Goal: Find specific page/section: Find specific page/section

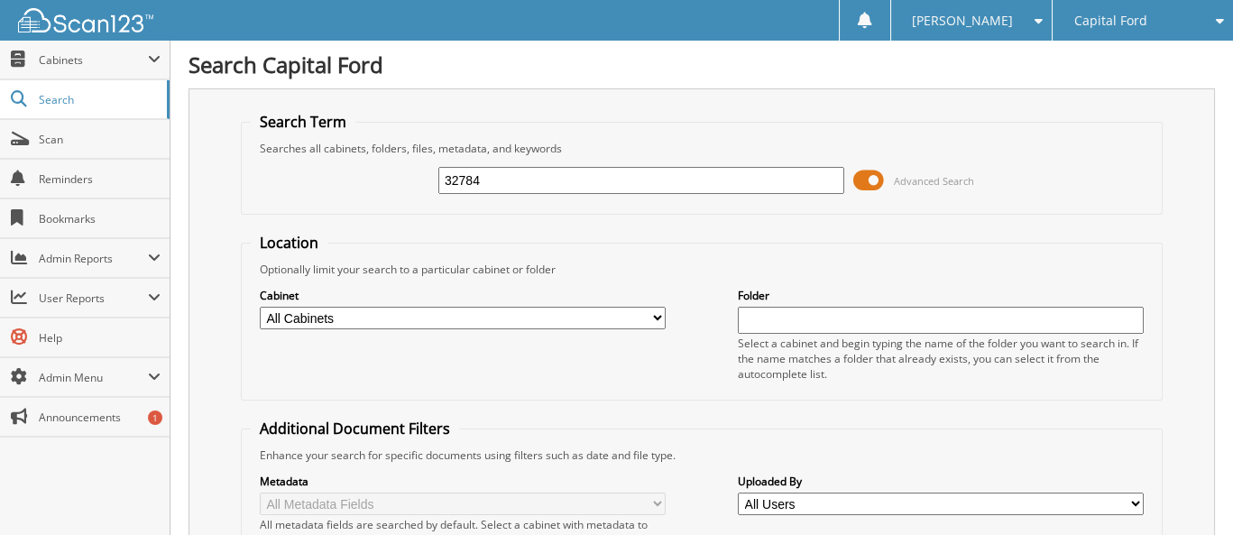
drag, startPoint x: 444, startPoint y: 179, endPoint x: 494, endPoint y: 179, distance: 50.5
click at [494, 179] on input "32784" at bounding box center [641, 180] width 406 height 27
type input "70682"
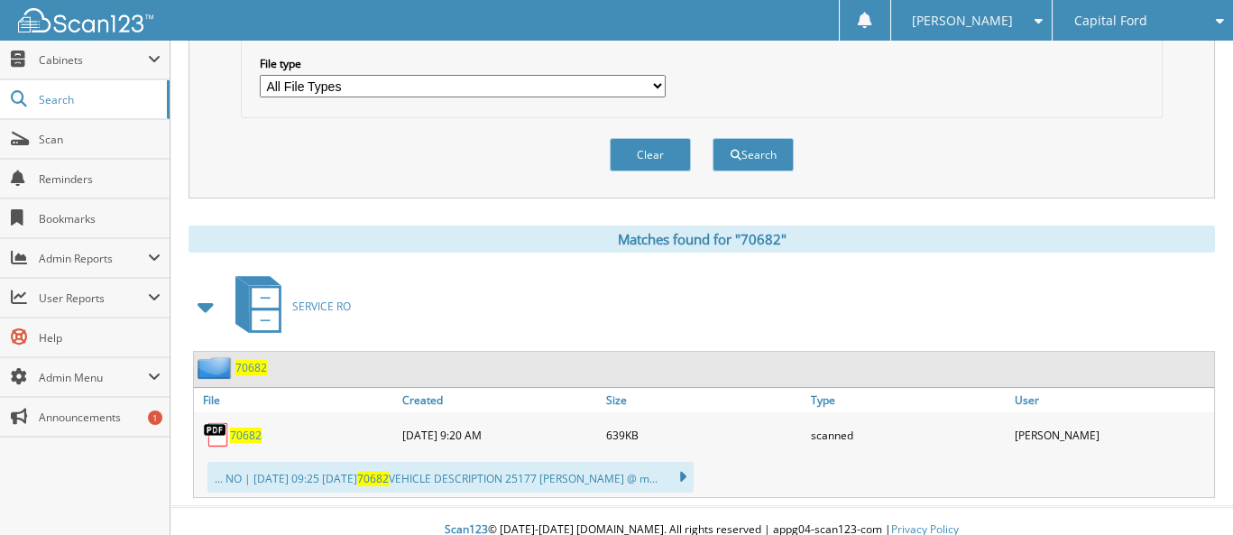
scroll to position [600, 0]
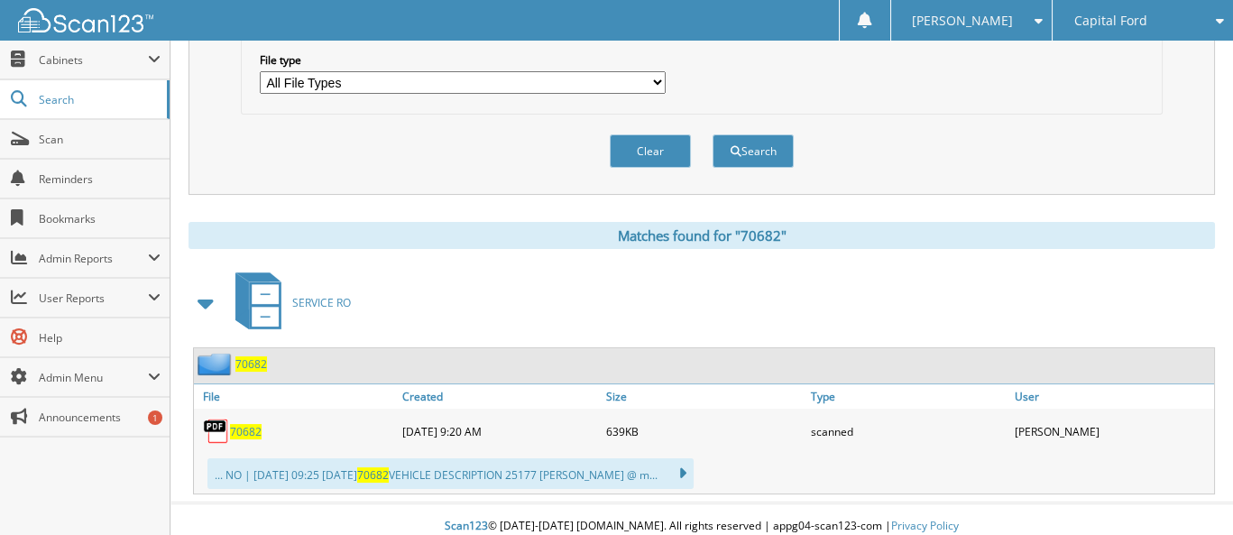
click at [238, 424] on span "70682" at bounding box center [246, 431] width 32 height 15
